Goal: Transaction & Acquisition: Purchase product/service

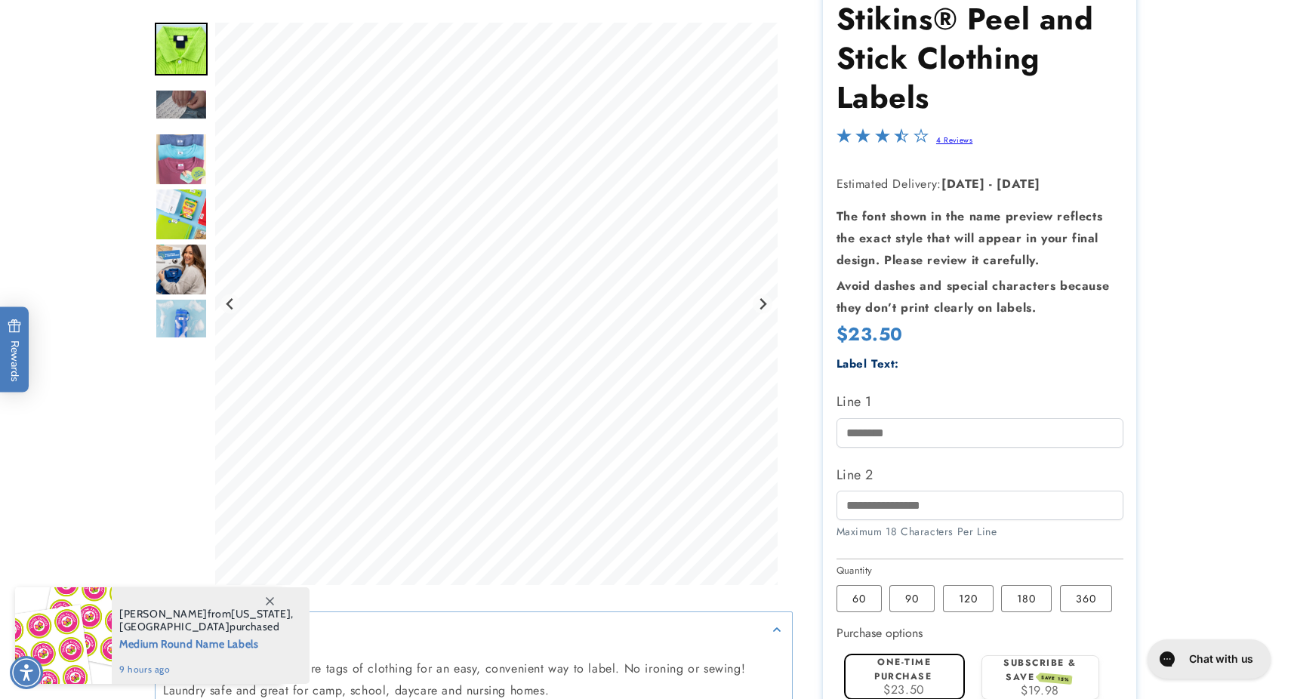
scroll to position [175, 0]
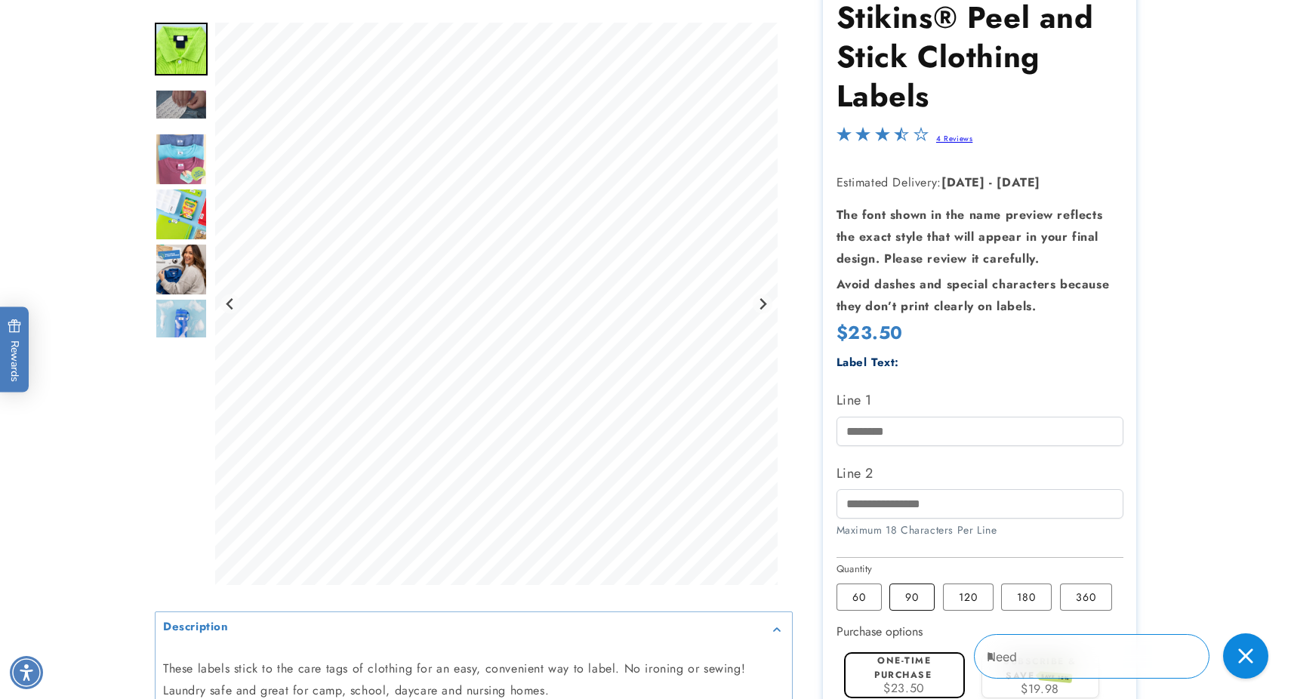
click at [904, 599] on label "90 Variant sold out or unavailable" at bounding box center [911, 597] width 45 height 27
click at [861, 599] on label "60 Variant sold out or unavailable" at bounding box center [858, 597] width 45 height 27
click at [904, 596] on label "90 Variant sold out or unavailable" at bounding box center [911, 597] width 45 height 27
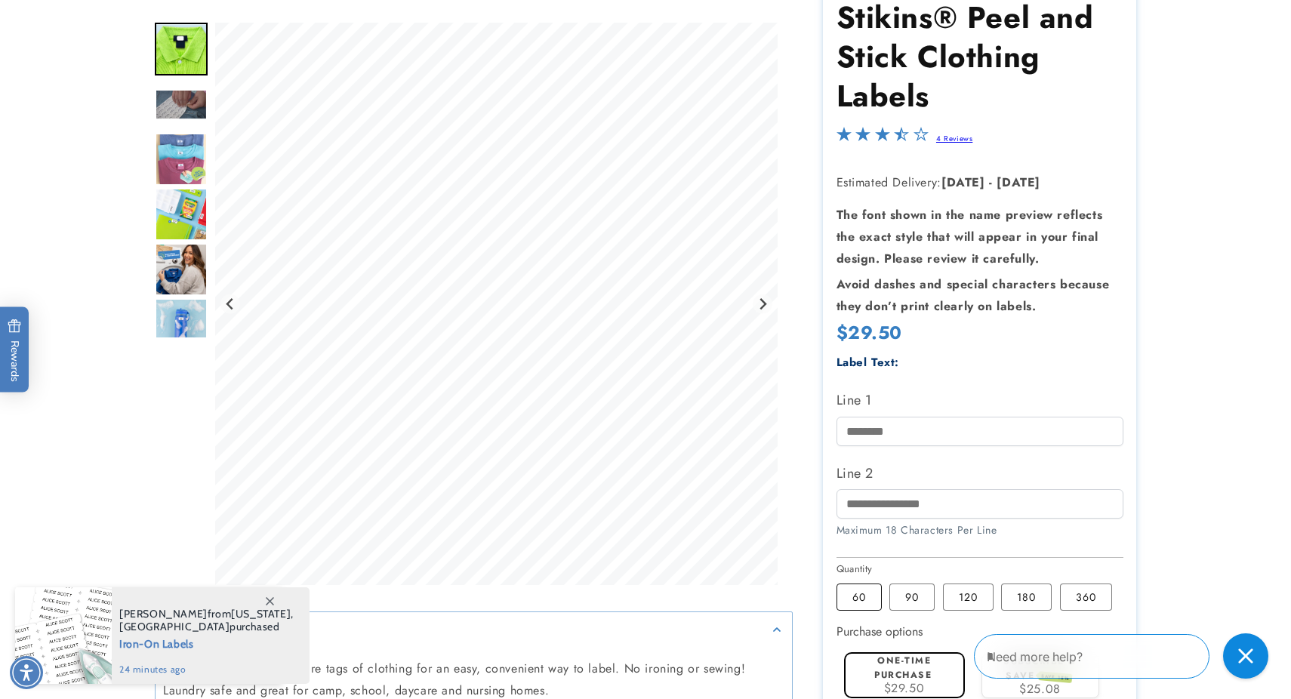
click at [855, 605] on label "60 Variant sold out or unavailable" at bounding box center [858, 597] width 45 height 27
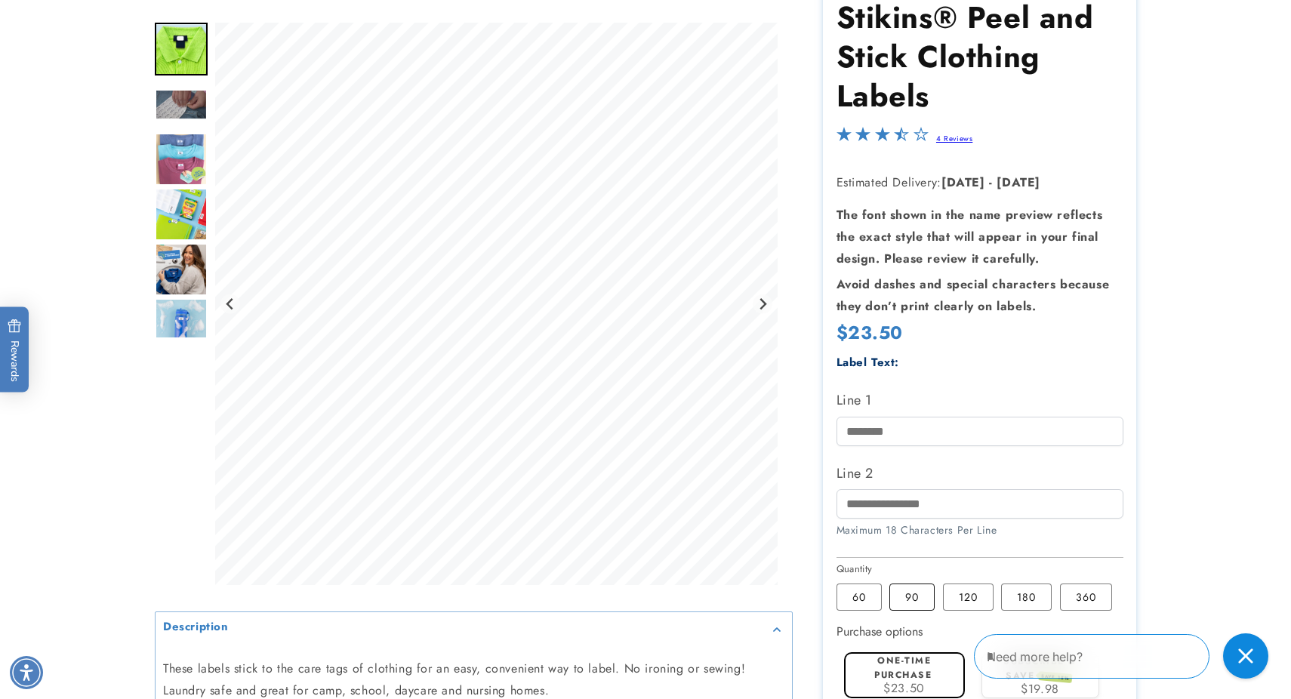
click at [906, 602] on label "90 Variant sold out or unavailable" at bounding box center [911, 597] width 45 height 27
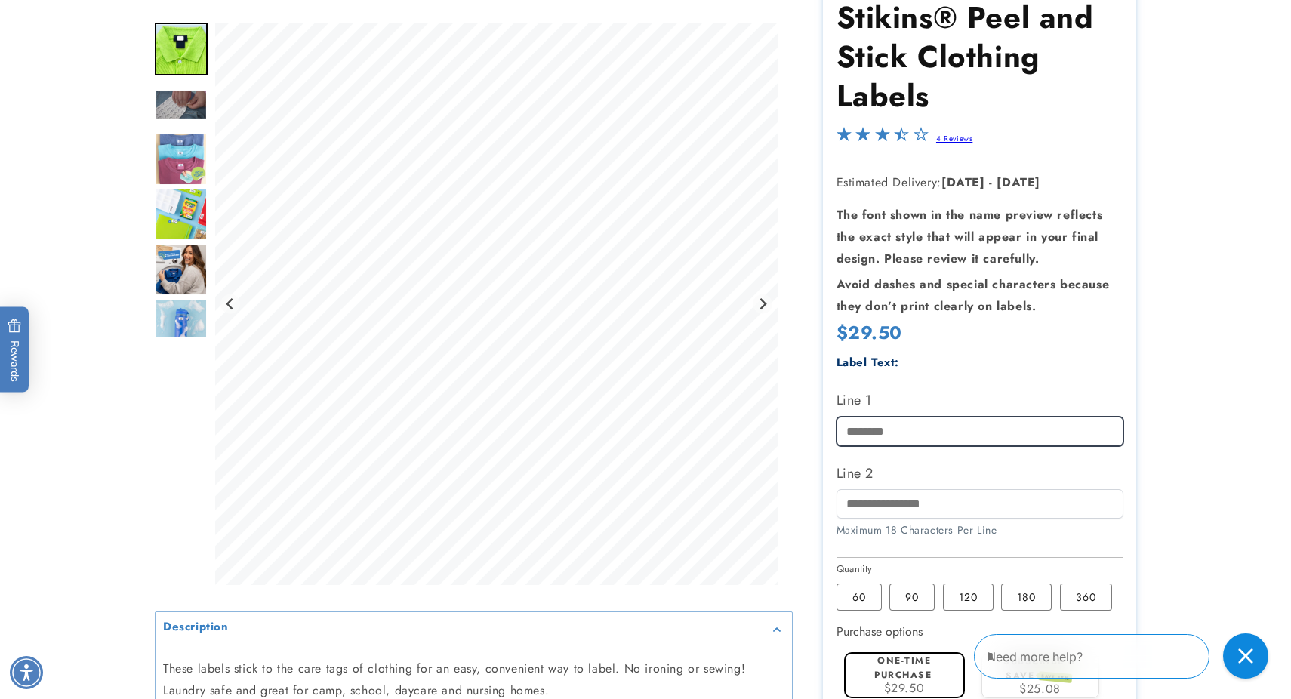
click at [866, 429] on input "Line 1" at bounding box center [979, 431] width 287 height 29
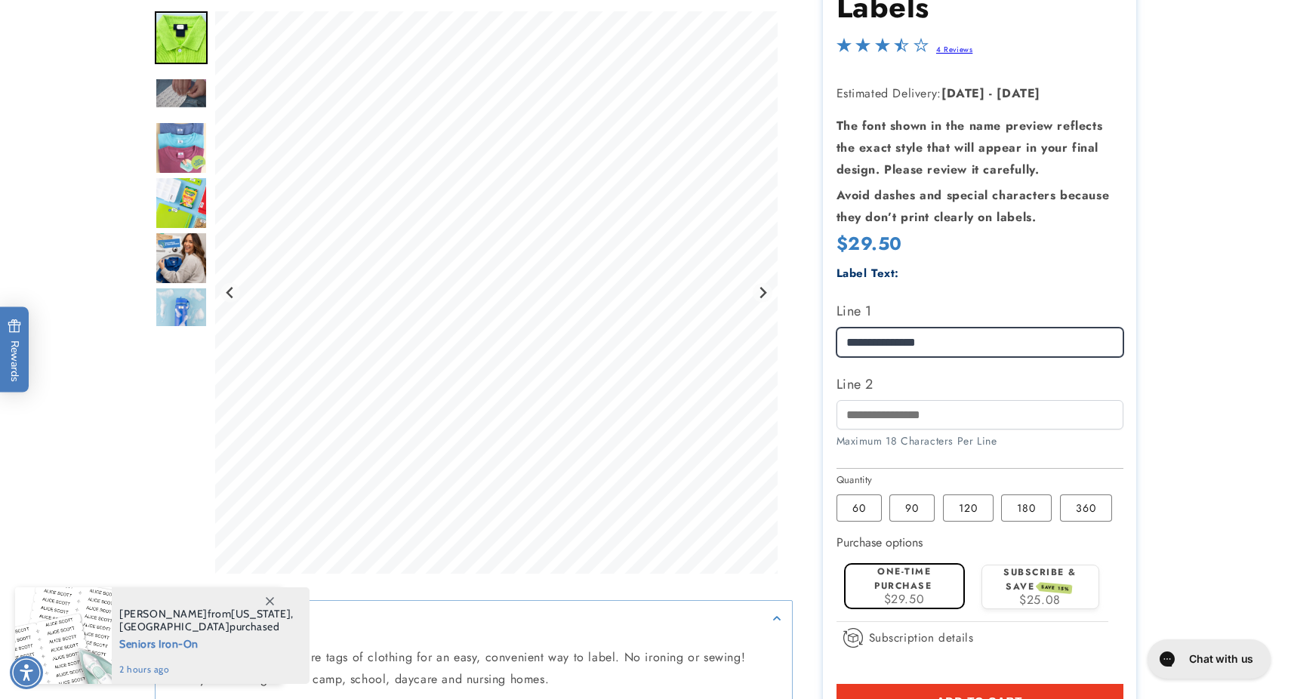
scroll to position [265, 0]
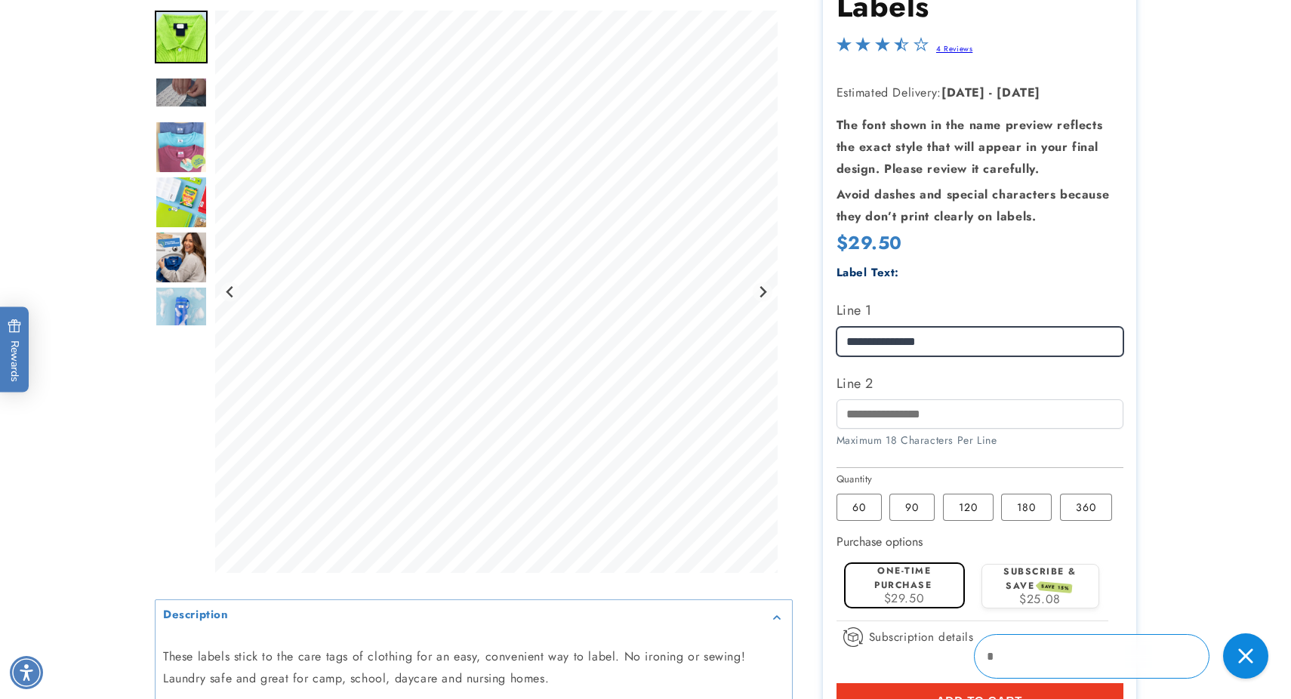
type input "**********"
click at [907, 594] on span "$29.50" at bounding box center [904, 598] width 41 height 17
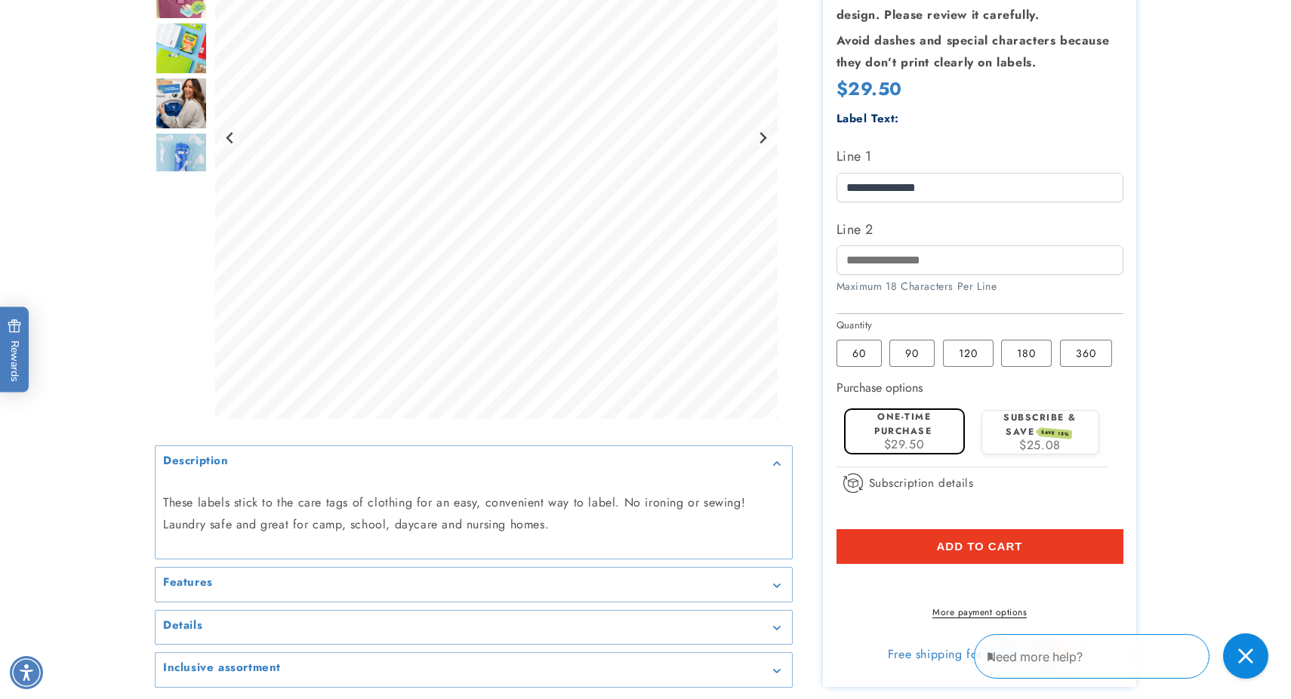
scroll to position [420, 0]
click at [955, 553] on span "Add to cart" at bounding box center [979, 546] width 86 height 14
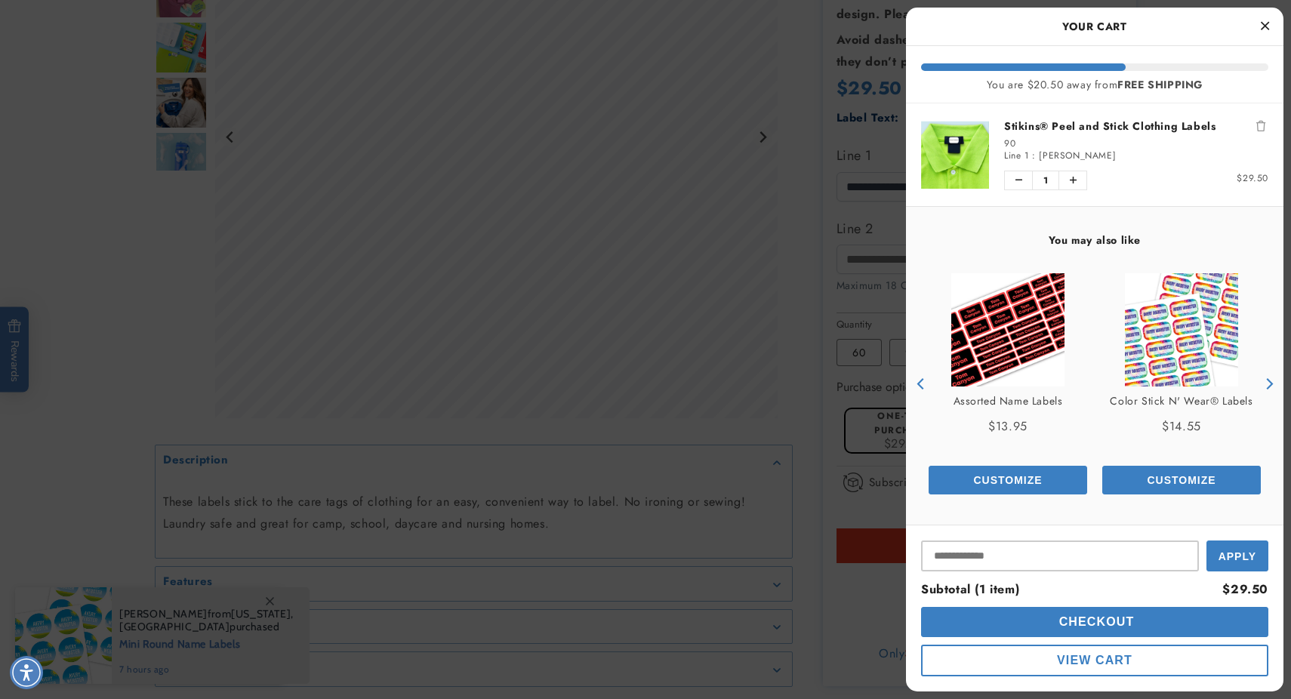
click at [1128, 620] on span "Checkout" at bounding box center [1094, 621] width 79 height 13
